Goal: Information Seeking & Learning: Learn about a topic

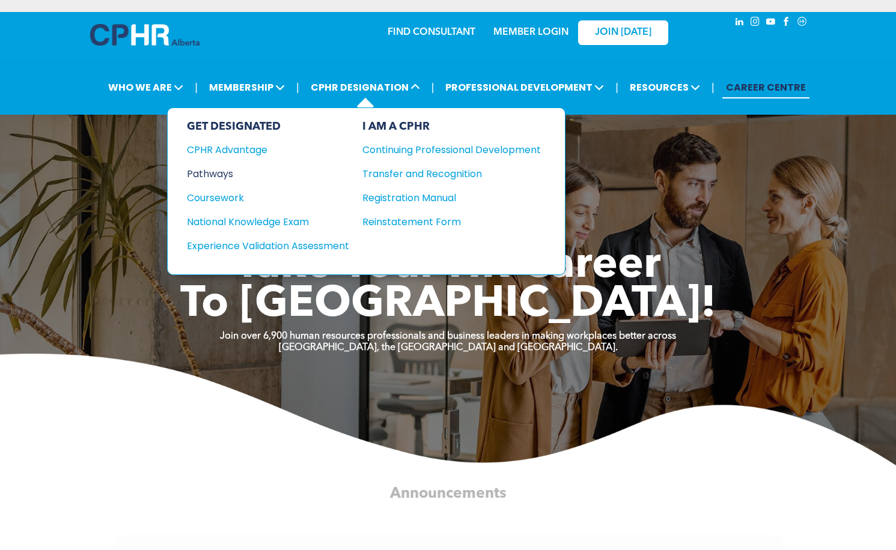
drag, startPoint x: 225, startPoint y: 175, endPoint x: 233, endPoint y: 178, distance: 8.6
click at [225, 175] on div "Pathways" at bounding box center [260, 173] width 146 height 15
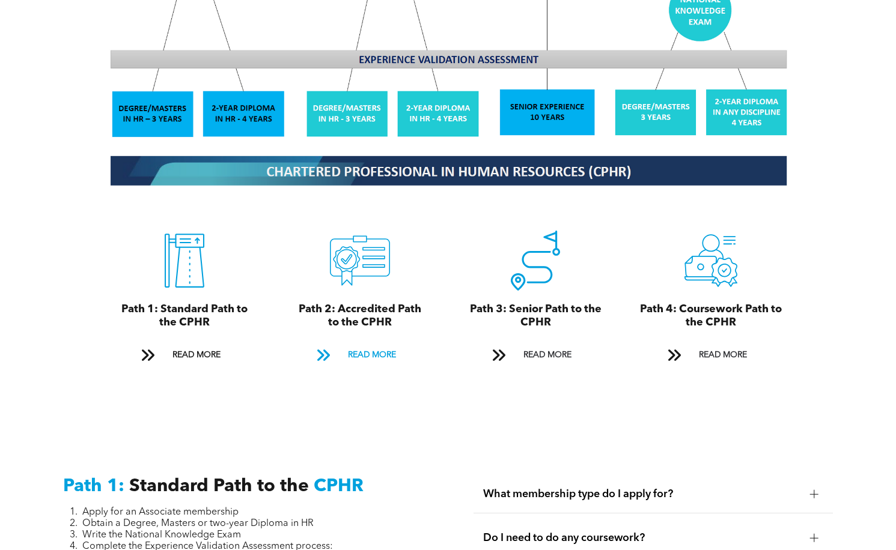
scroll to position [1202, 0]
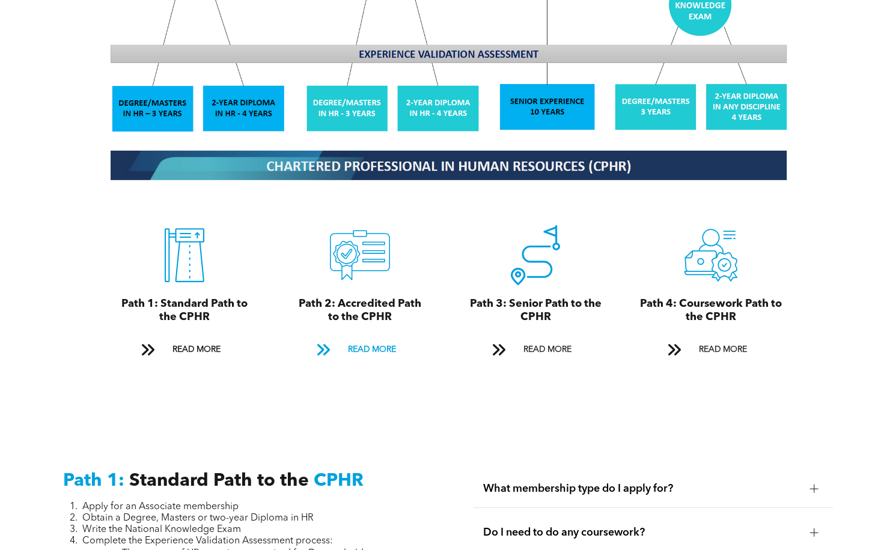
click at [355, 339] on span "READ MORE" at bounding box center [372, 350] width 56 height 22
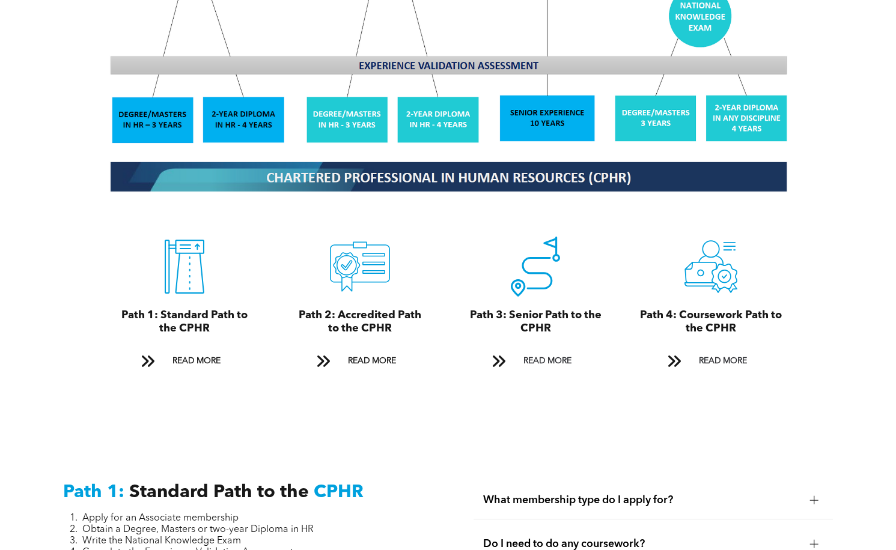
scroll to position [1145, 0]
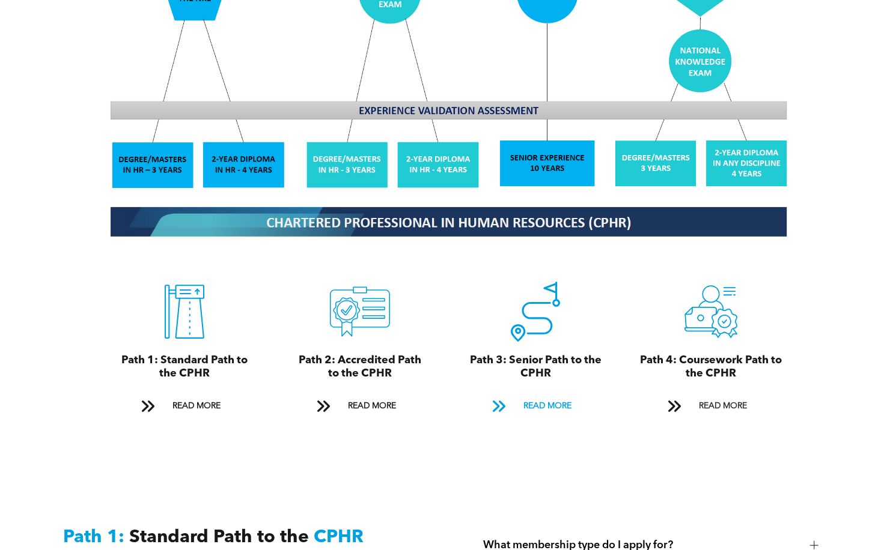
click at [547, 395] on span "READ MORE" at bounding box center [547, 406] width 56 height 22
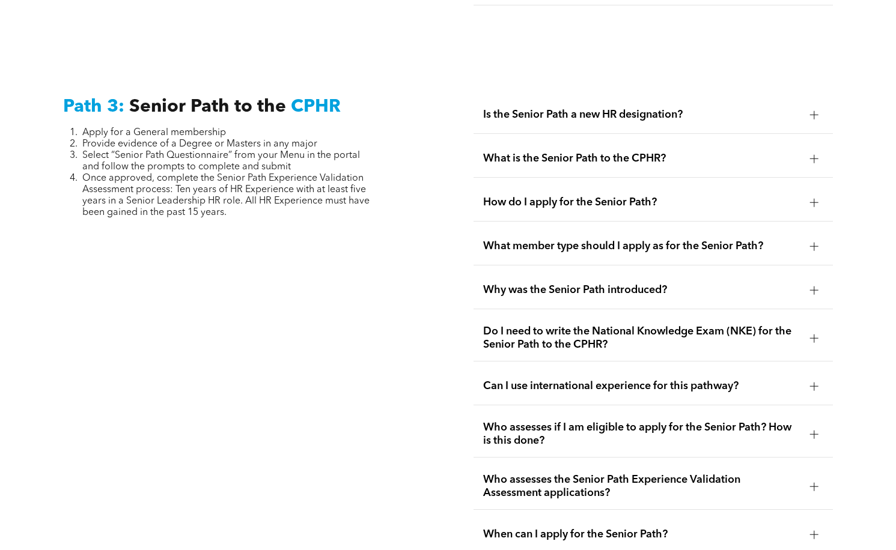
scroll to position [2993, 0]
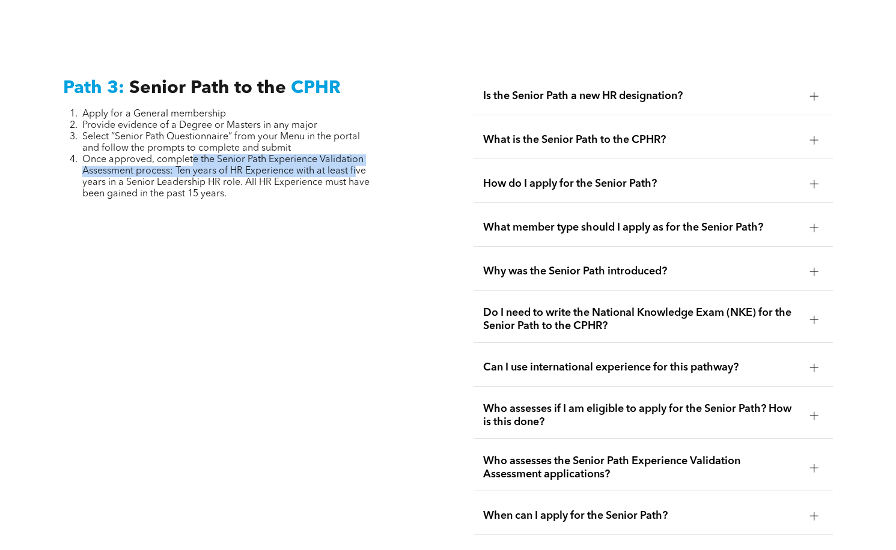
drag, startPoint x: 193, startPoint y: 125, endPoint x: 357, endPoint y: 141, distance: 164.8
click at [357, 155] on span "Once approved, complete the Senior Path Experience Validation Assessment proces…" at bounding box center [225, 177] width 287 height 44
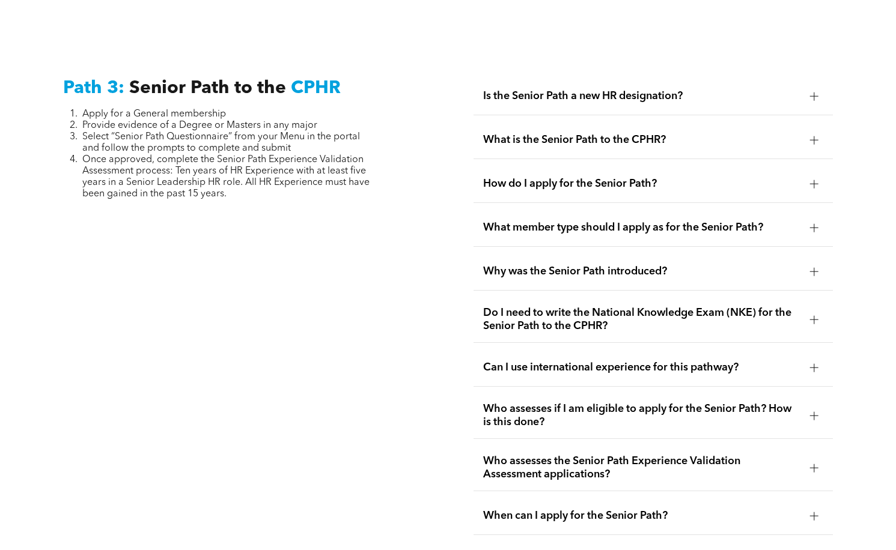
drag, startPoint x: 357, startPoint y: 141, endPoint x: 275, endPoint y: 153, distance: 83.2
click at [275, 155] on span "Once approved, complete the Senior Path Experience Validation Assessment proces…" at bounding box center [225, 177] width 287 height 44
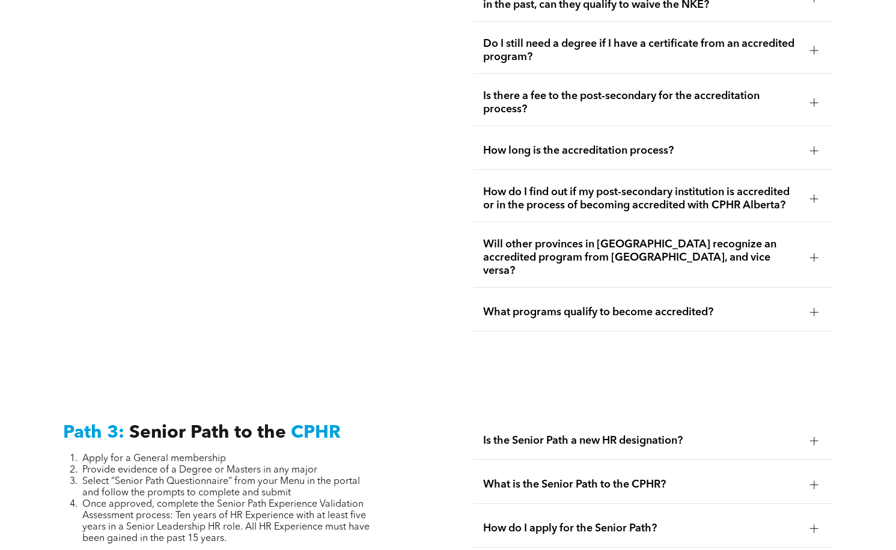
scroll to position [2812, 0]
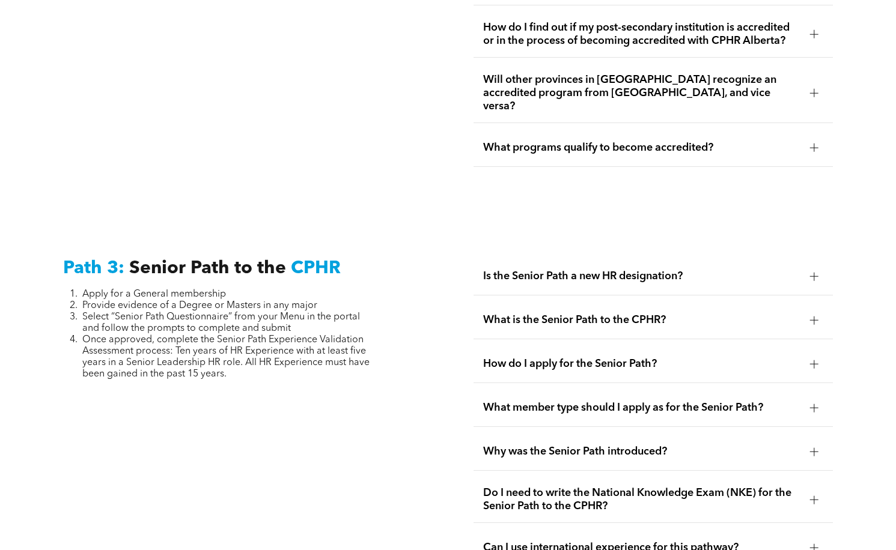
click at [573, 433] on div "Why was the Senior Path introduced?" at bounding box center [653, 452] width 359 height 38
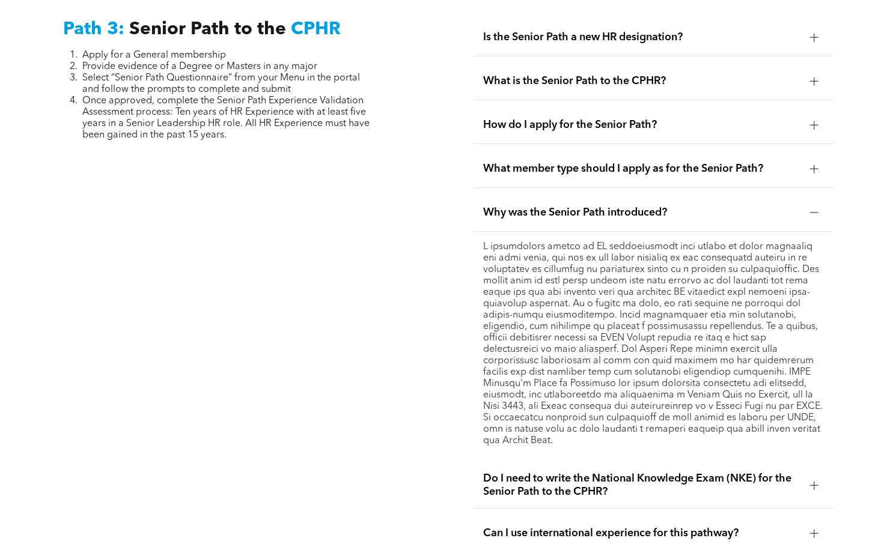
scroll to position [3053, 0]
click at [635, 526] on span "Can I use international experience for this pathway?" at bounding box center [641, 532] width 317 height 13
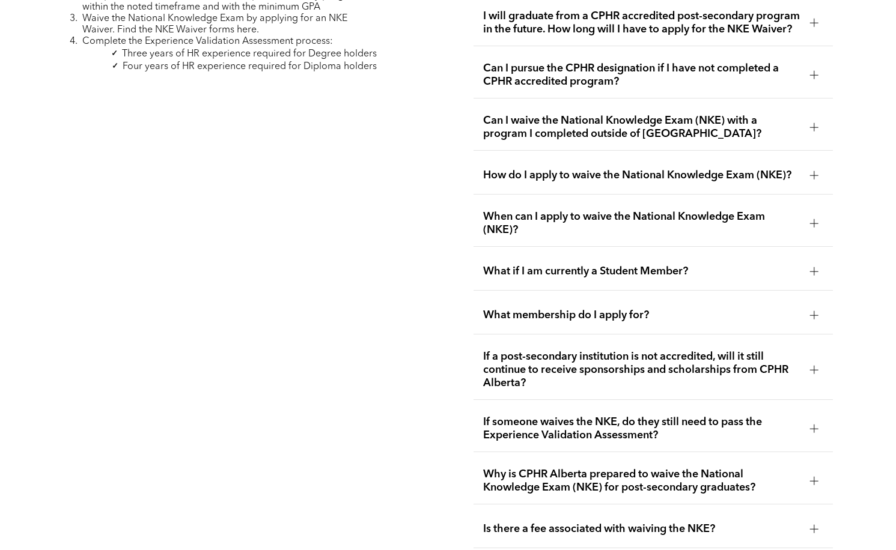
scroll to position [2091, 0]
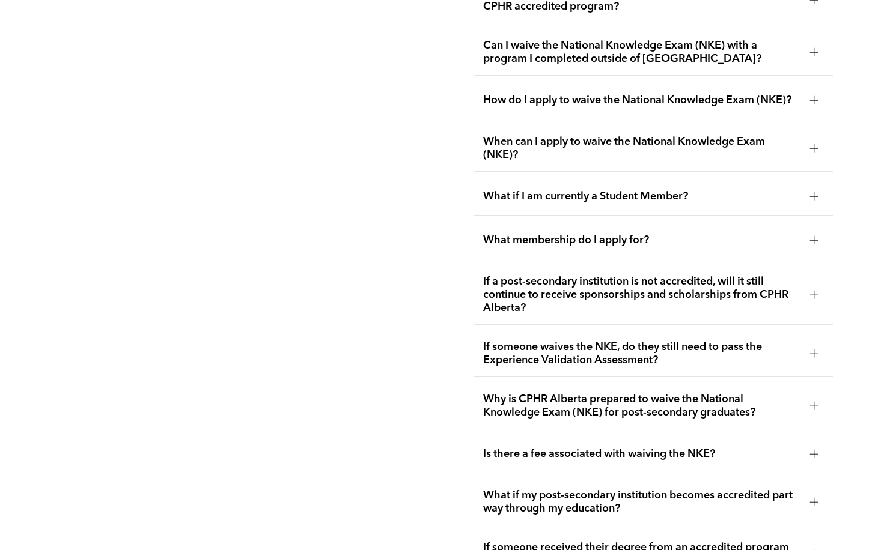
click at [633, 448] on span "Is there a fee associated with waiving the NKE?" at bounding box center [641, 454] width 317 height 13
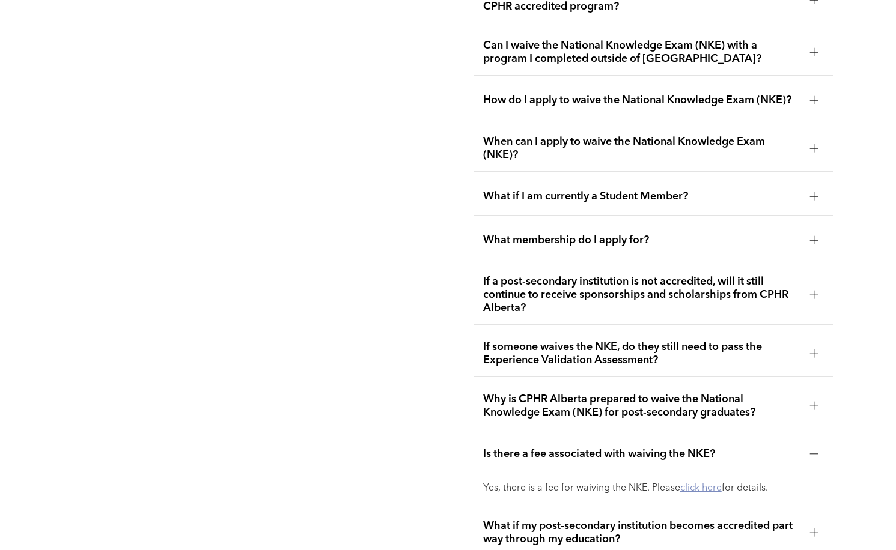
click at [705, 484] on link "click here" at bounding box center [700, 489] width 41 height 10
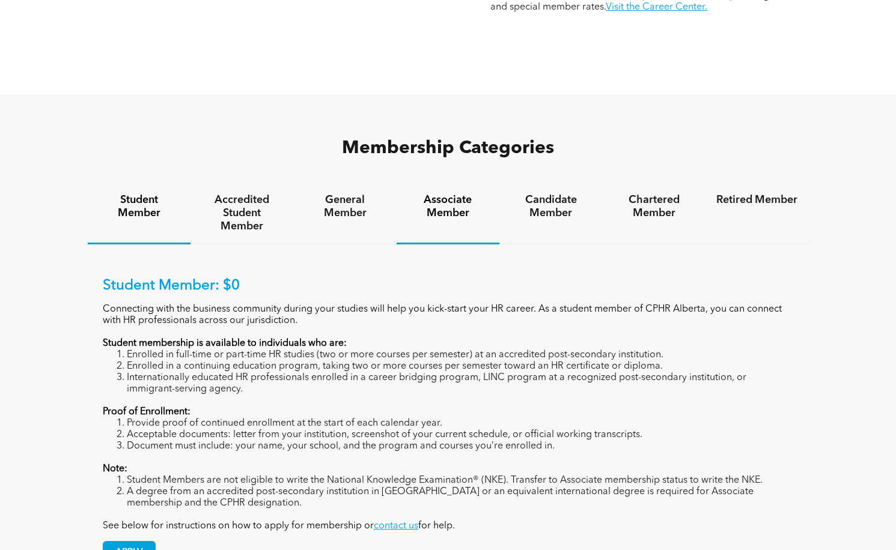
scroll to position [721, 0]
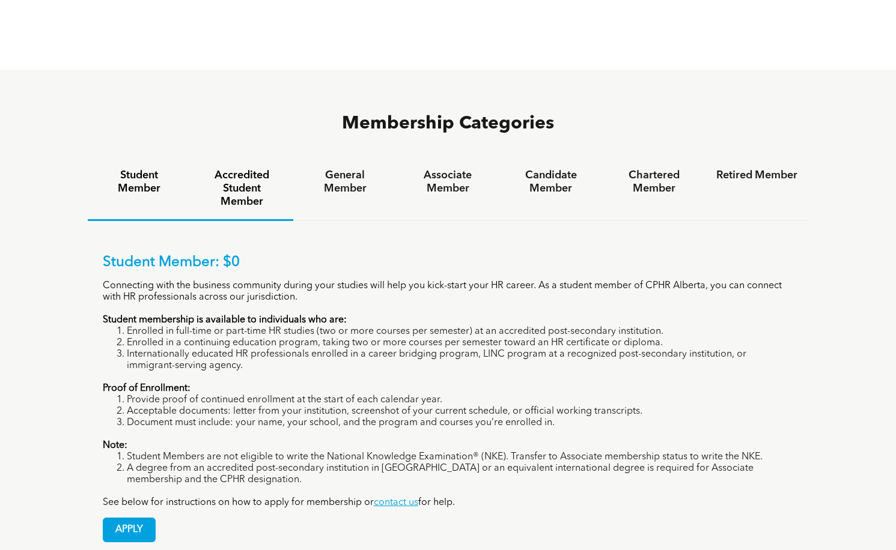
click at [264, 169] on h4 "Accredited Student Member" at bounding box center [241, 189] width 81 height 40
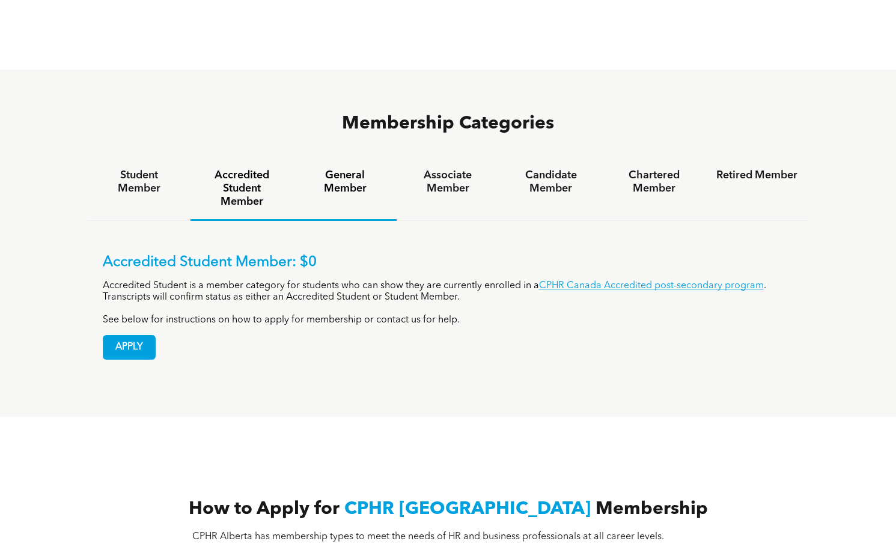
click at [332, 169] on h4 "General Member" at bounding box center [344, 182] width 81 height 26
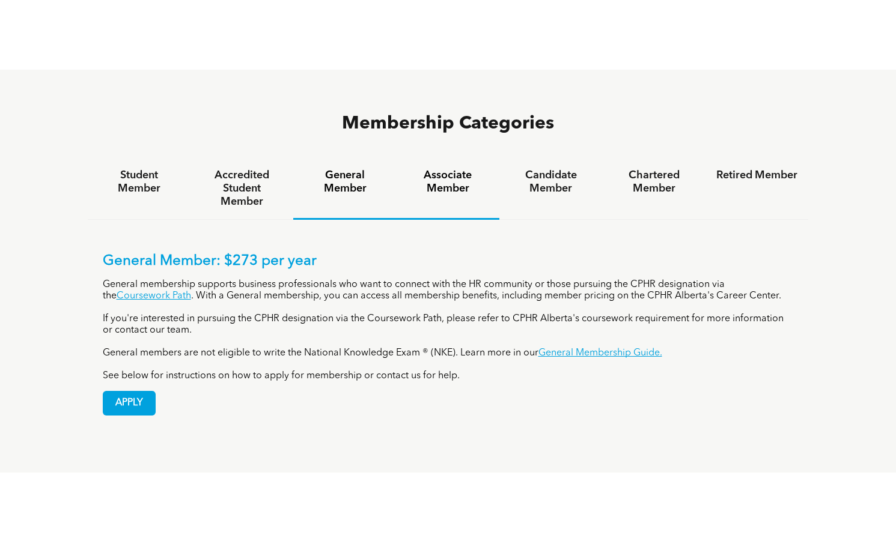
click at [458, 169] on h4 "Associate Member" at bounding box center [447, 182] width 81 height 26
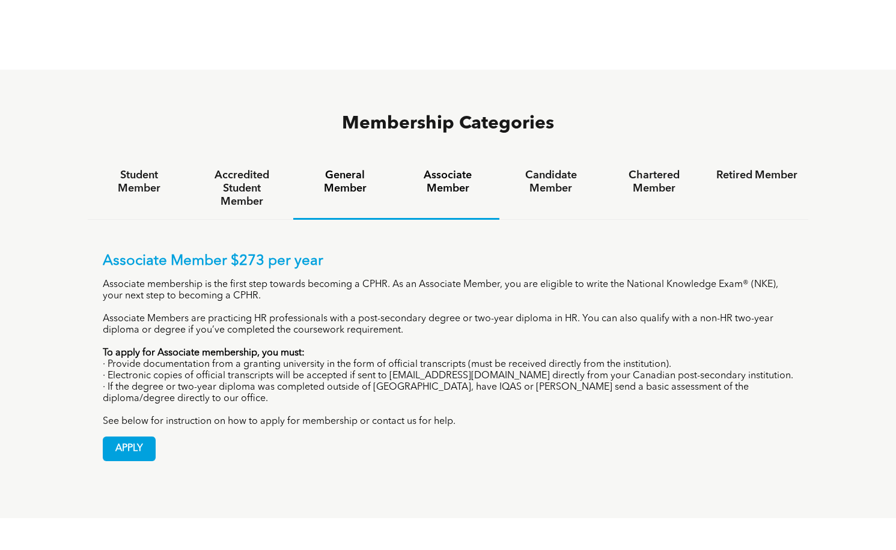
click at [337, 169] on h4 "General Member" at bounding box center [344, 182] width 81 height 26
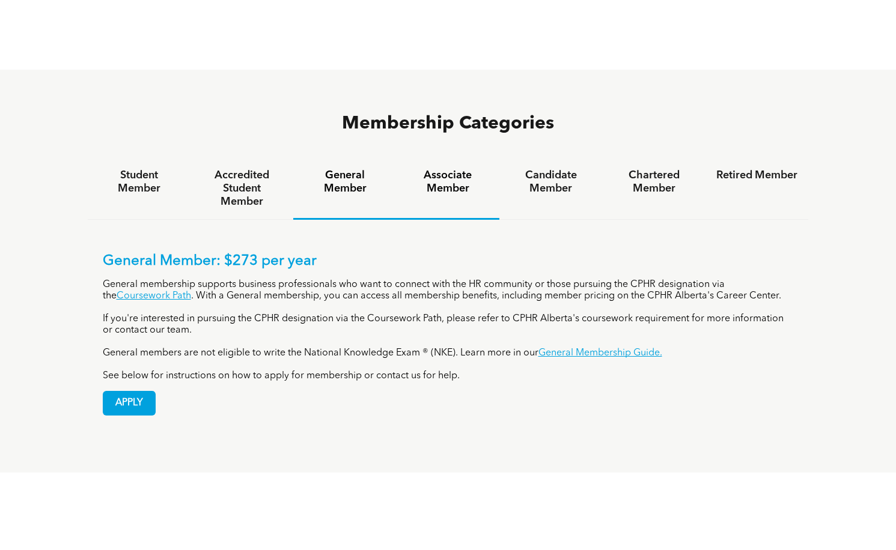
click at [435, 169] on h4 "Associate Member" at bounding box center [447, 182] width 81 height 26
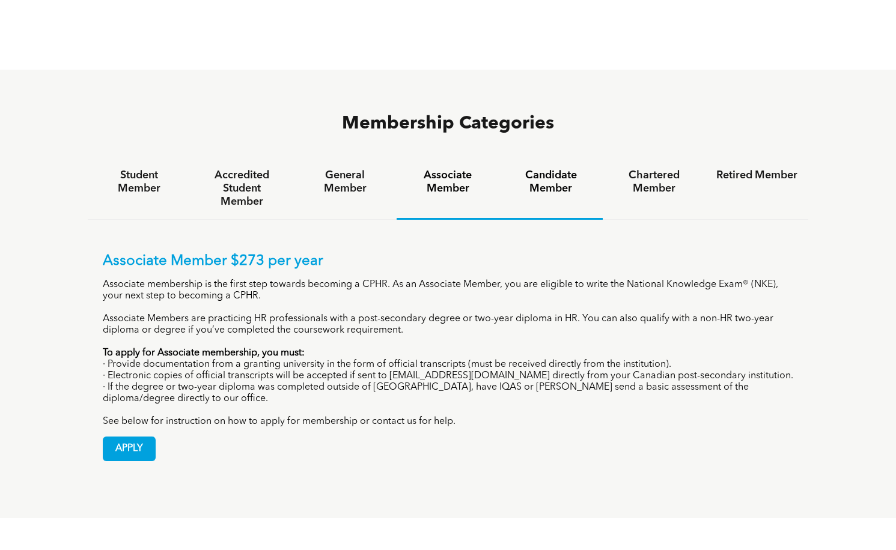
click at [554, 169] on h4 "Candidate Member" at bounding box center [550, 182] width 81 height 26
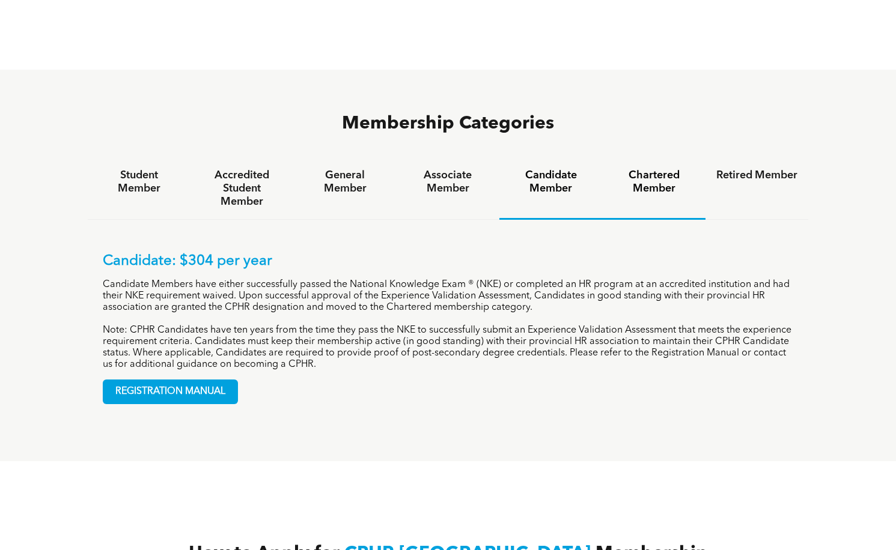
click at [648, 169] on h4 "Chartered Member" at bounding box center [654, 182] width 81 height 26
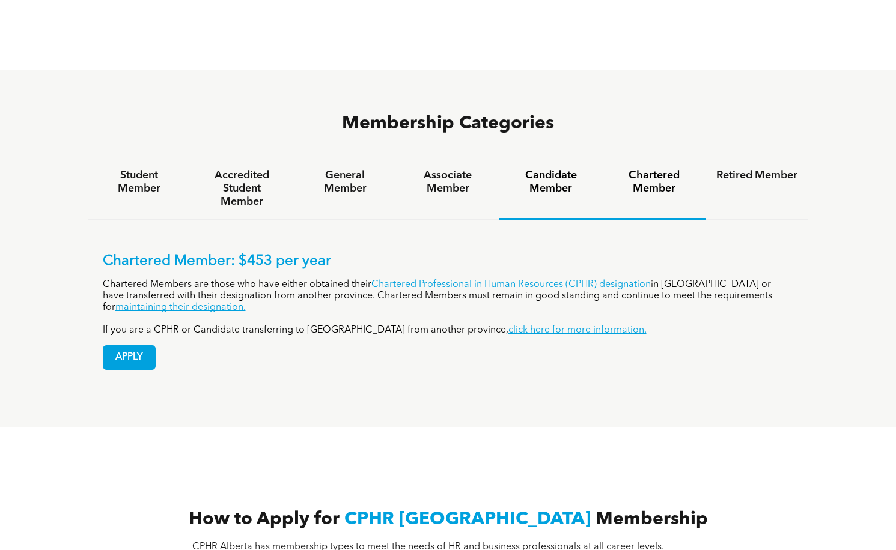
click at [525, 158] on div "Candidate Member" at bounding box center [550, 189] width 103 height 62
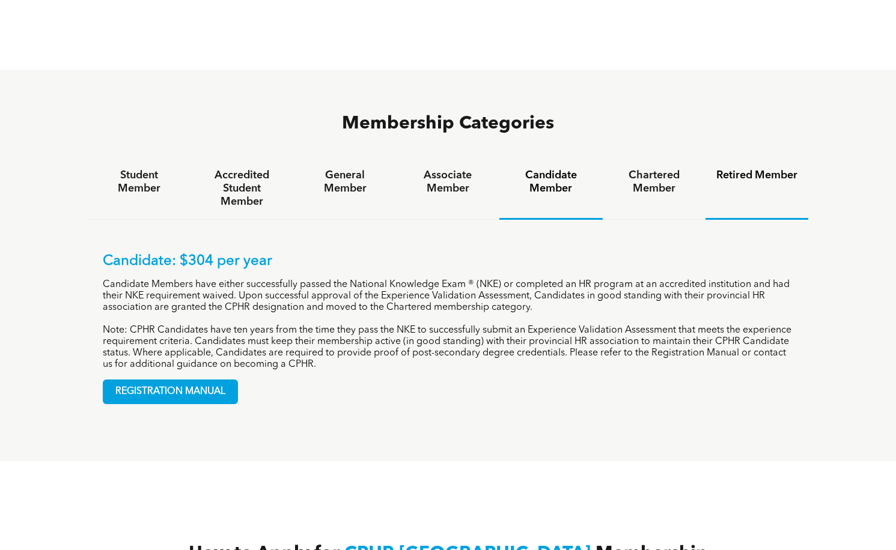
click at [739, 169] on h4 "Retired Member" at bounding box center [756, 175] width 81 height 13
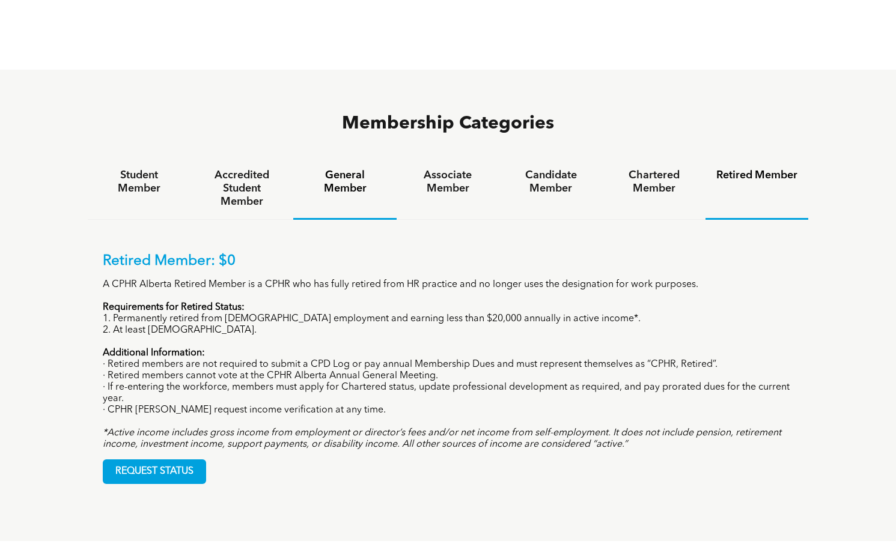
click at [358, 169] on h4 "General Member" at bounding box center [344, 182] width 81 height 26
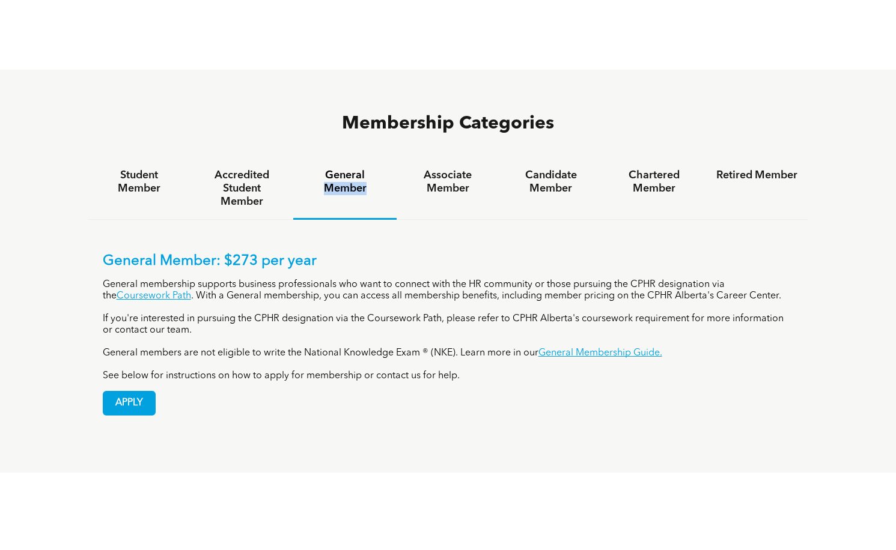
click at [358, 169] on h4 "General Member" at bounding box center [344, 182] width 81 height 26
drag, startPoint x: 358, startPoint y: 126, endPoint x: 365, endPoint y: 285, distance: 159.4
click at [365, 285] on div "General Member: $273 per year General membership supports business professional…" at bounding box center [448, 317] width 691 height 129
click at [478, 158] on div "Associate Member" at bounding box center [448, 189] width 103 height 62
